Goal: Find specific page/section: Find specific page/section

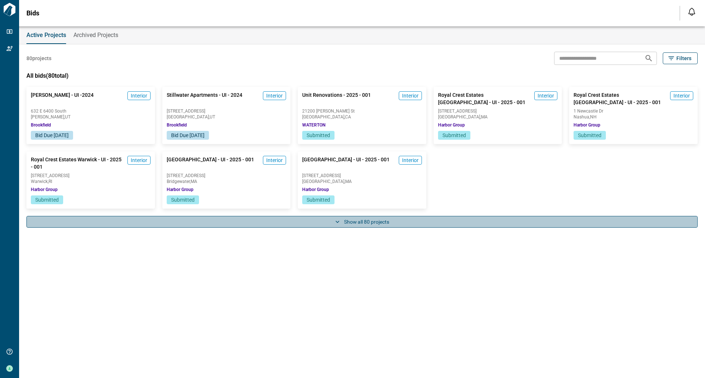
click at [363, 226] on button "Show all 80 projects" at bounding box center [361, 222] width 671 height 12
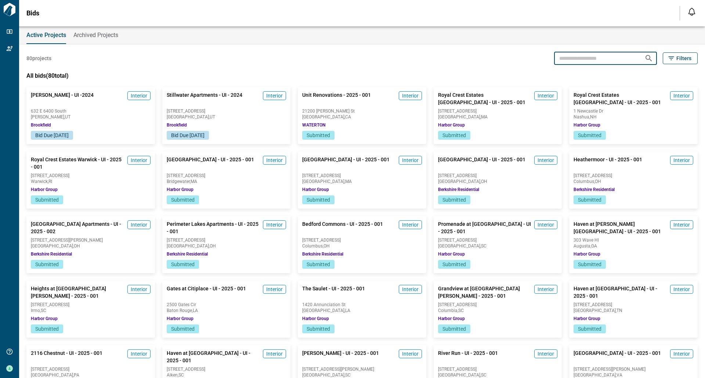
click at [569, 54] on input "text" at bounding box center [596, 58] width 84 height 14
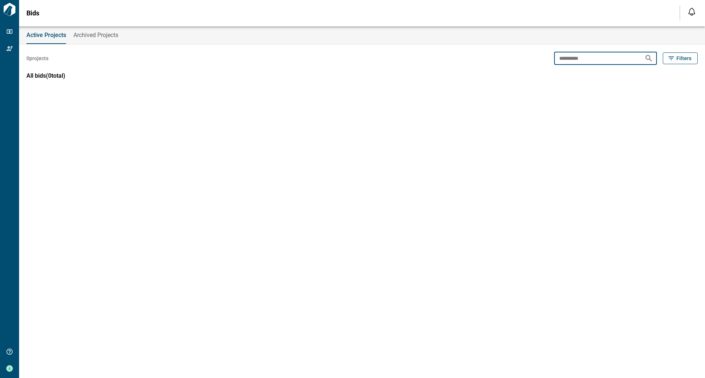
type input "**********"
drag, startPoint x: 587, startPoint y: 58, endPoint x: 552, endPoint y: 64, distance: 35.5
click at [552, 64] on div "**********" at bounding box center [361, 58] width 671 height 13
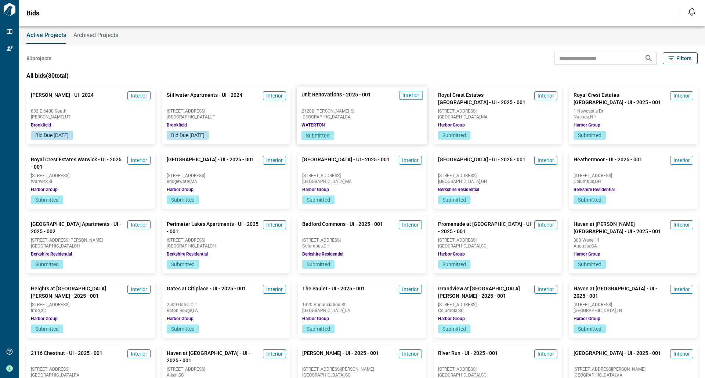
click at [360, 116] on span "Woodland Hills , CA" at bounding box center [361, 117] width 121 height 4
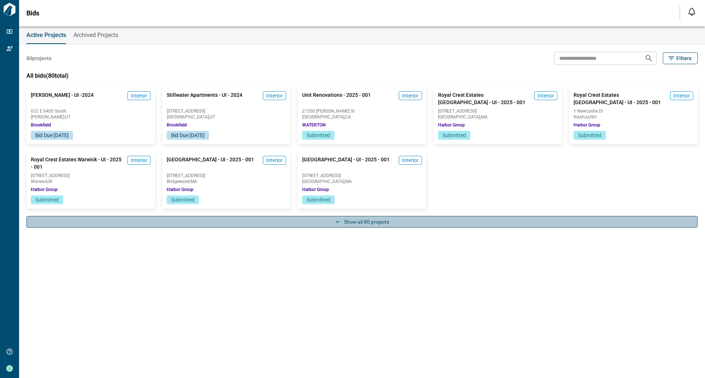
click at [368, 222] on button "Show all 80 projects" at bounding box center [361, 222] width 671 height 12
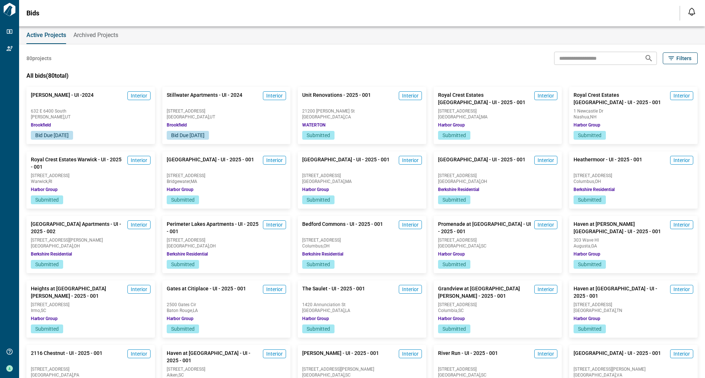
click at [390, 123] on div "Unit Renovations - 2025 - 001 Interior [GEOGRAPHIC_DATA][PERSON_NAME] , [GEOGRA…" at bounding box center [362, 109] width 128 height 44
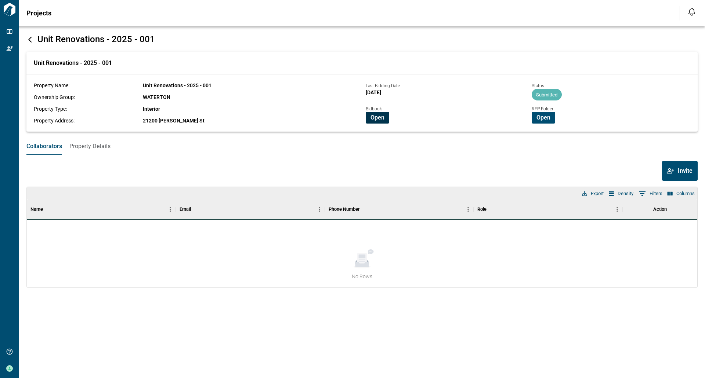
click at [372, 120] on span "Open" at bounding box center [377, 117] width 14 height 7
click at [384, 116] on span "Open" at bounding box center [377, 117] width 14 height 7
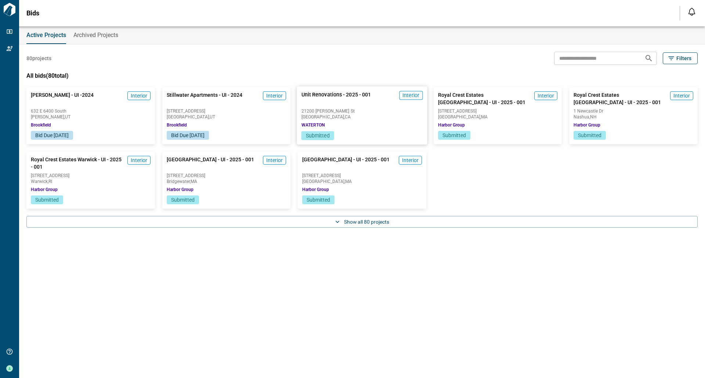
click at [383, 128] on div "Unit Renovations - 2025 - 001 Interior [GEOGRAPHIC_DATA][PERSON_NAME] , [GEOGRA…" at bounding box center [362, 109] width 130 height 45
